Goal: Obtain resource: Download file/media

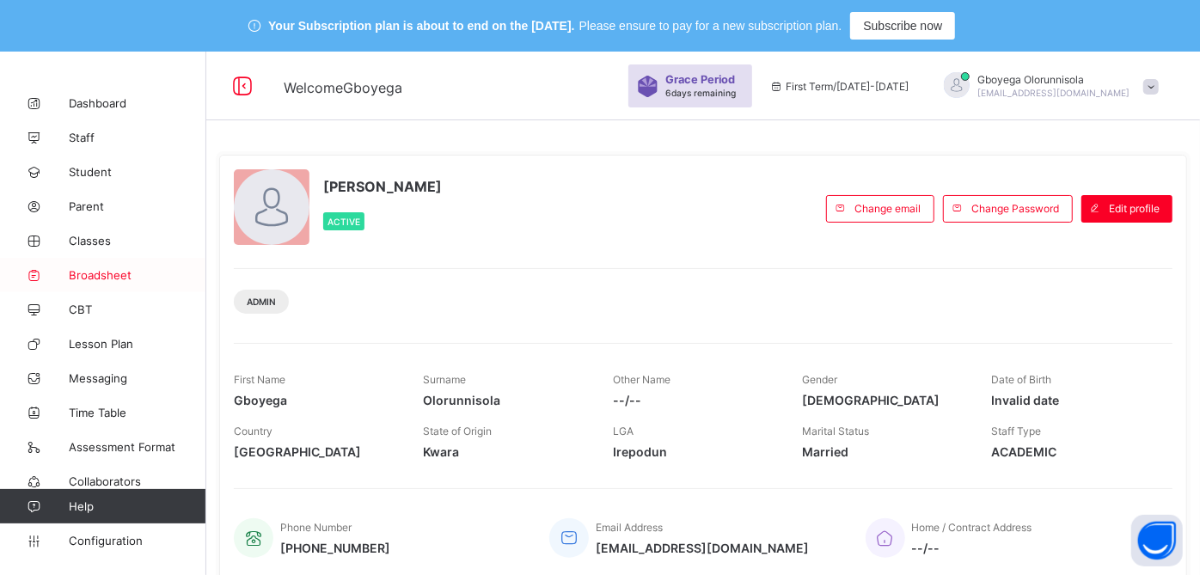
click at [101, 273] on span "Broadsheet" at bounding box center [138, 275] width 138 height 14
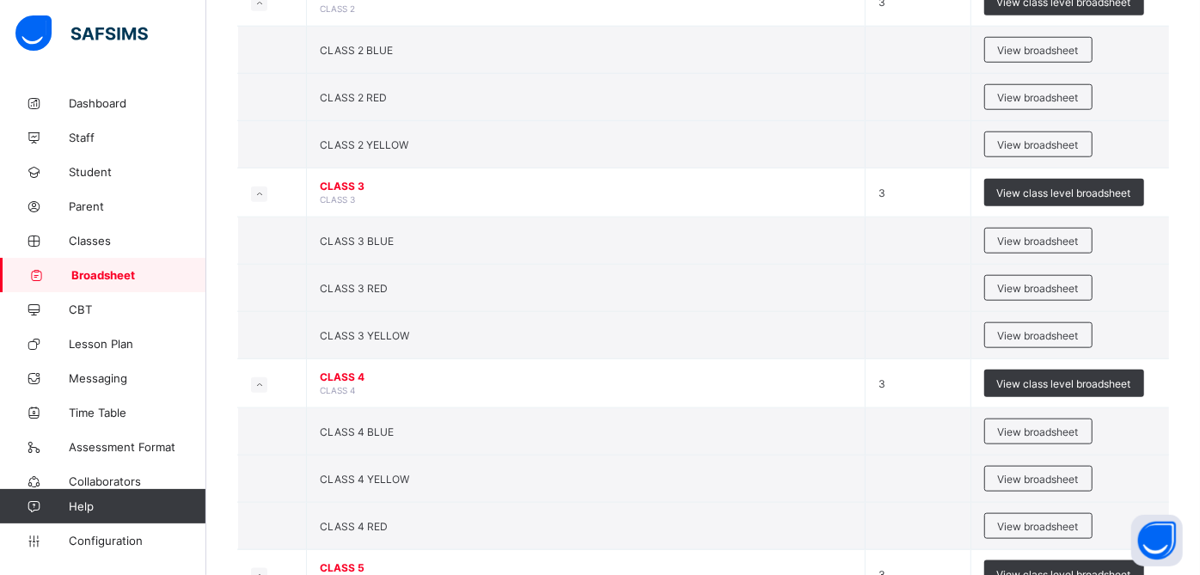
scroll to position [1423, 0]
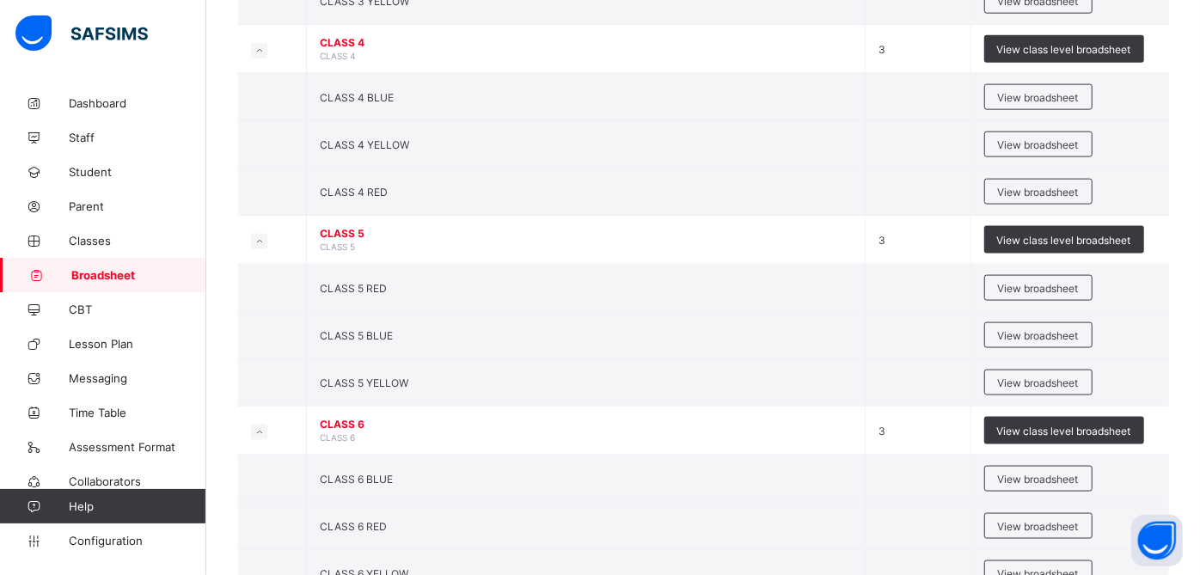
scroll to position [1436, 0]
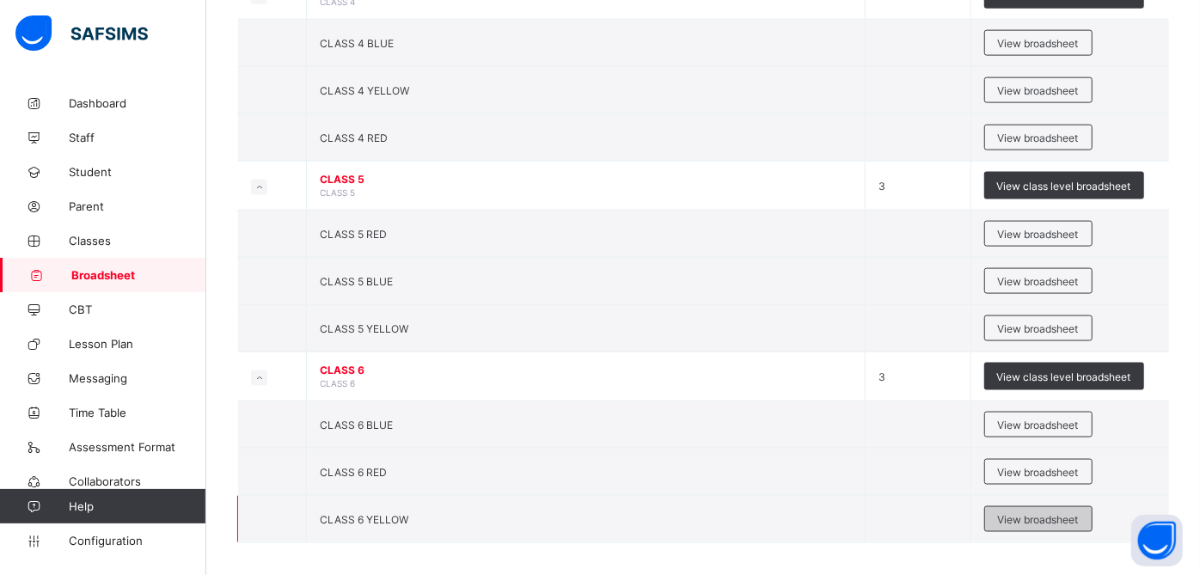
click at [1066, 513] on span "View broadsheet" at bounding box center [1038, 519] width 81 height 13
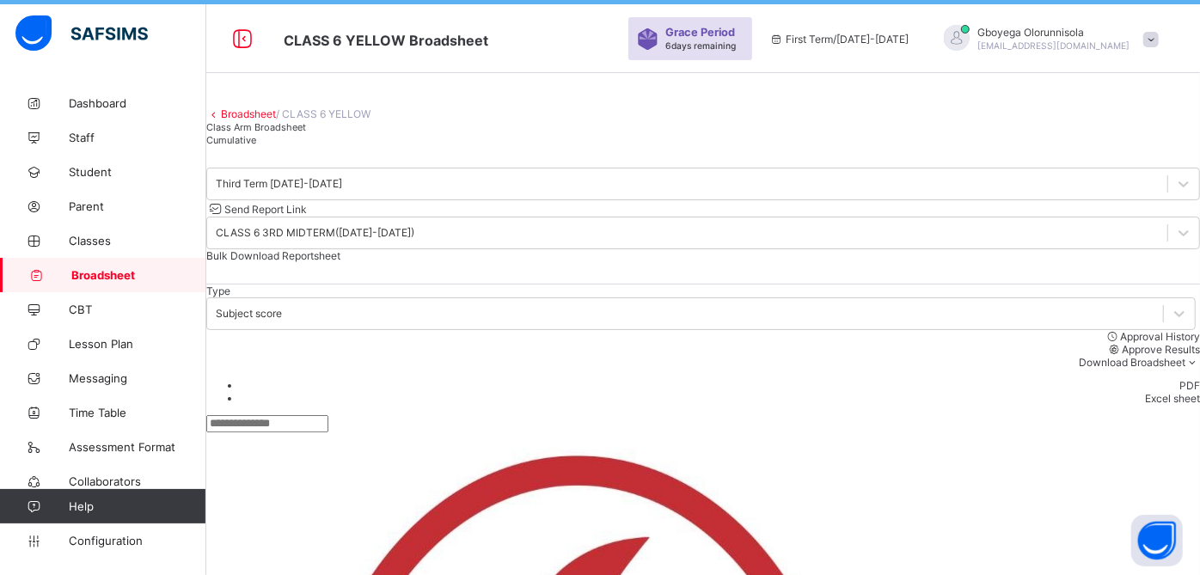
scroll to position [46, 0]
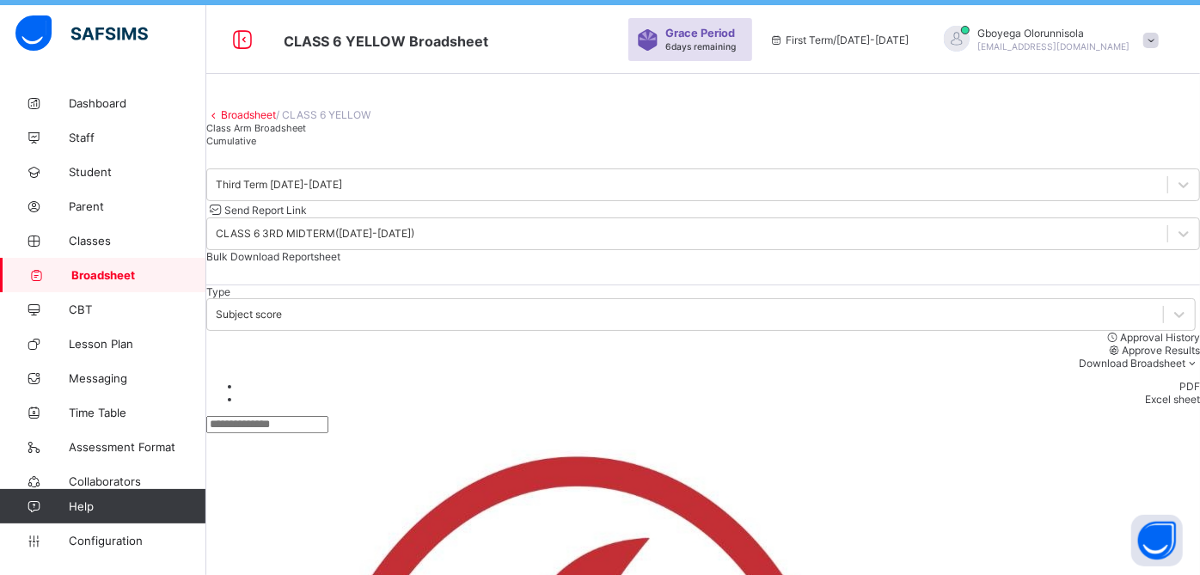
click at [341, 263] on span "Bulk Download Reportsheet" at bounding box center [273, 256] width 134 height 13
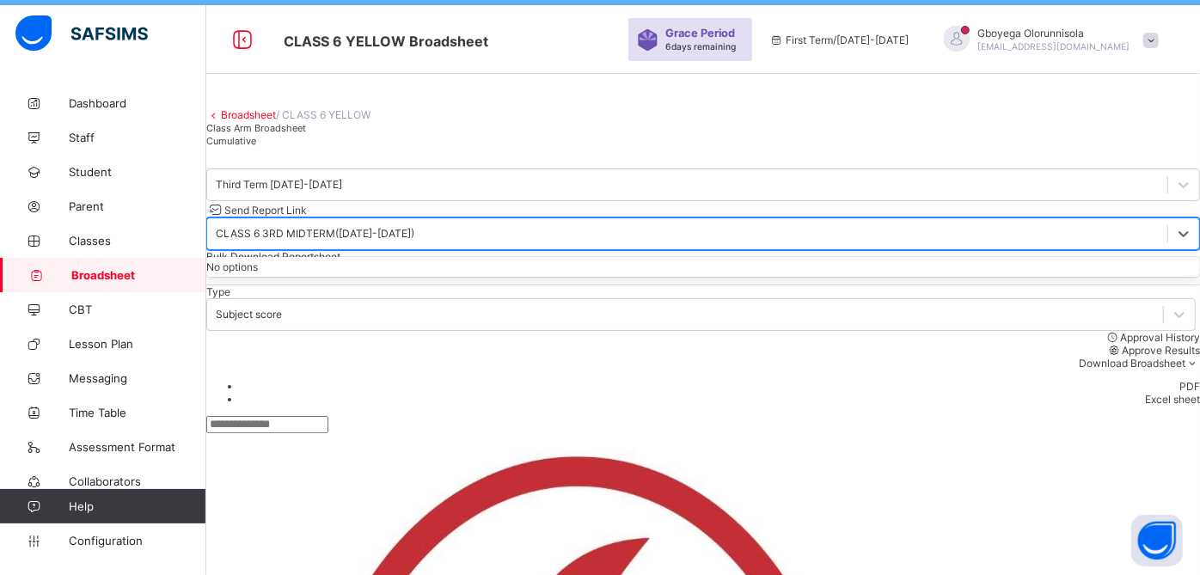
click at [414, 241] on div "CLASS 6 3RD MIDTERM([DATE]-[DATE])" at bounding box center [315, 234] width 199 height 13
click at [1164, 330] on div at bounding box center [1179, 314] width 31 height 31
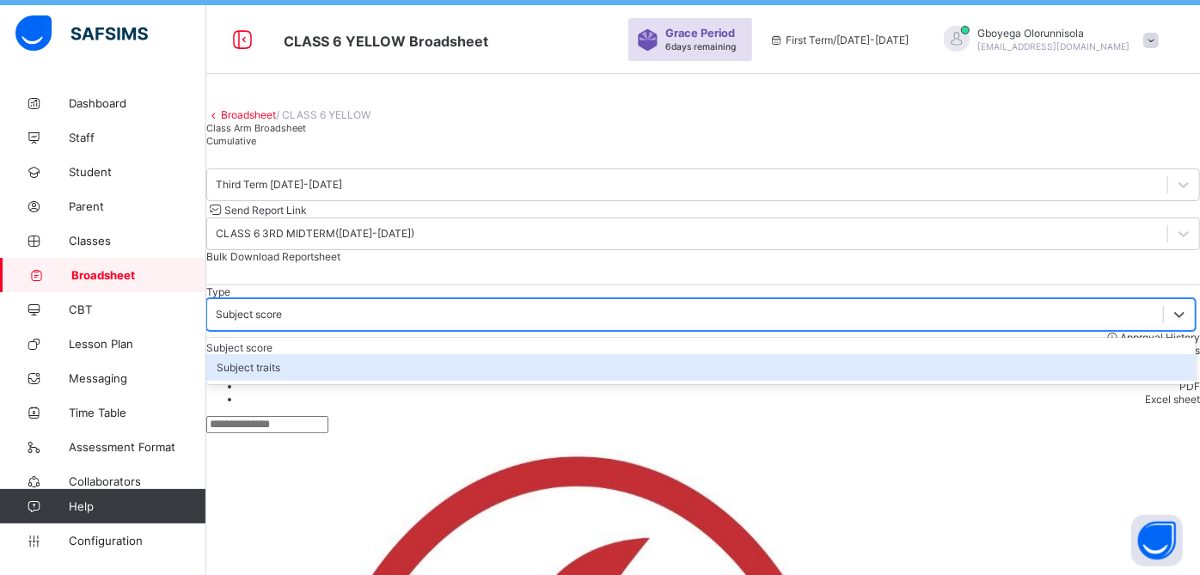
click at [272, 381] on div "Subject traits" at bounding box center [701, 367] width 990 height 27
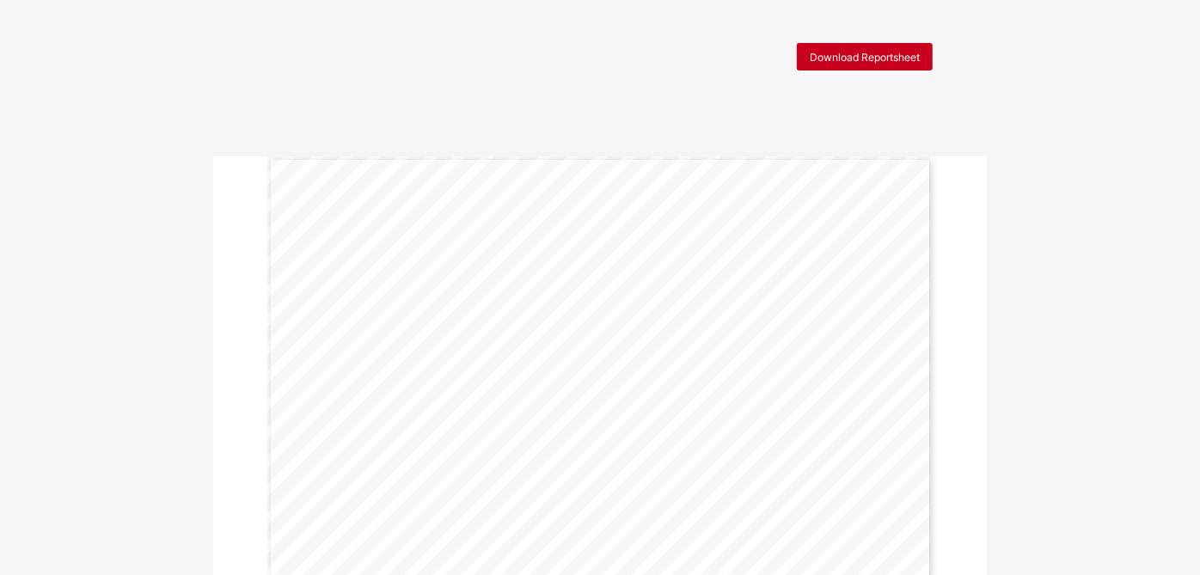
click at [913, 53] on span "Download Reportsheet" at bounding box center [865, 57] width 110 height 13
